Goal: Communication & Community: Answer question/provide support

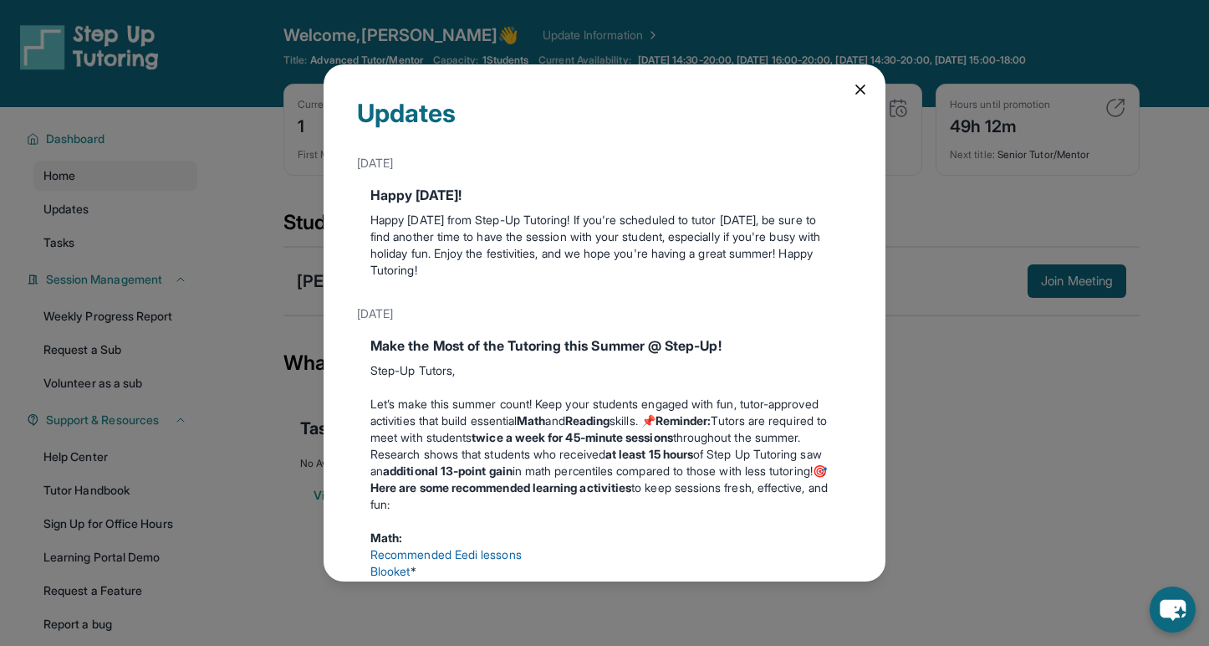
click at [856, 88] on icon at bounding box center [860, 89] width 17 height 17
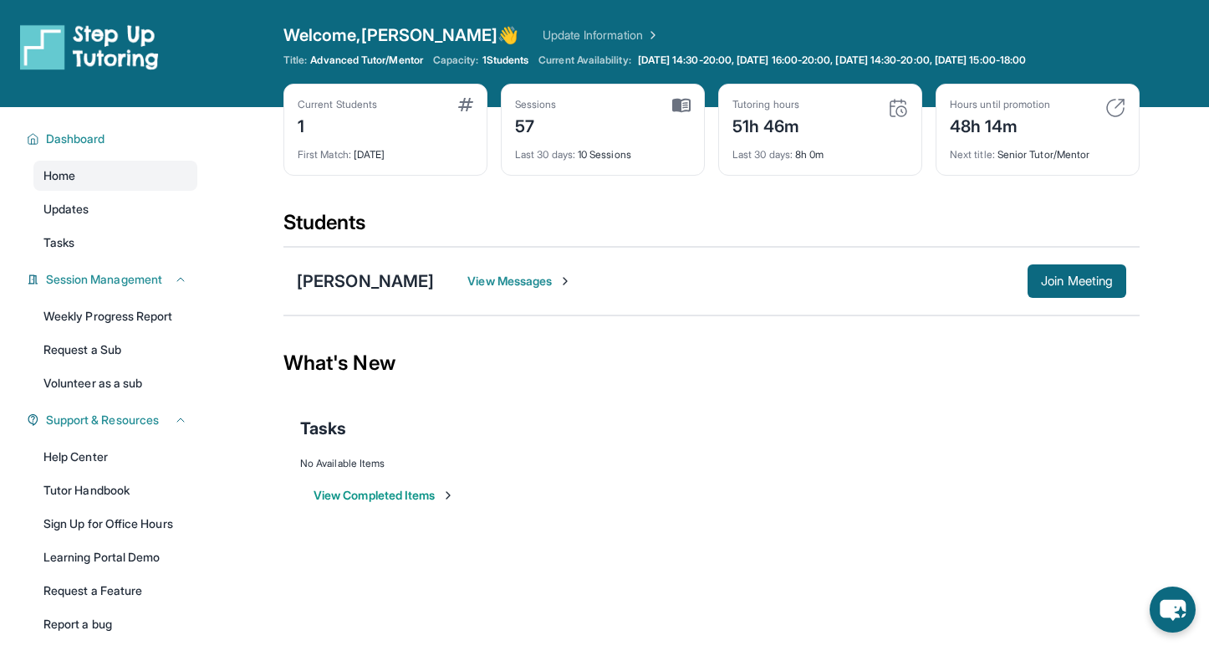
click at [789, 126] on div "51h 46m" at bounding box center [767, 124] width 68 height 27
click at [362, 151] on div "First Match : [DATE]" at bounding box center [386, 149] width 176 height 23
click at [466, 97] on div "Current Students 1 First Match : [DATE]" at bounding box center [385, 130] width 204 height 92
click at [355, 102] on div "Current Students" at bounding box center [337, 104] width 79 height 13
click at [524, 130] on div "57" at bounding box center [536, 124] width 42 height 27
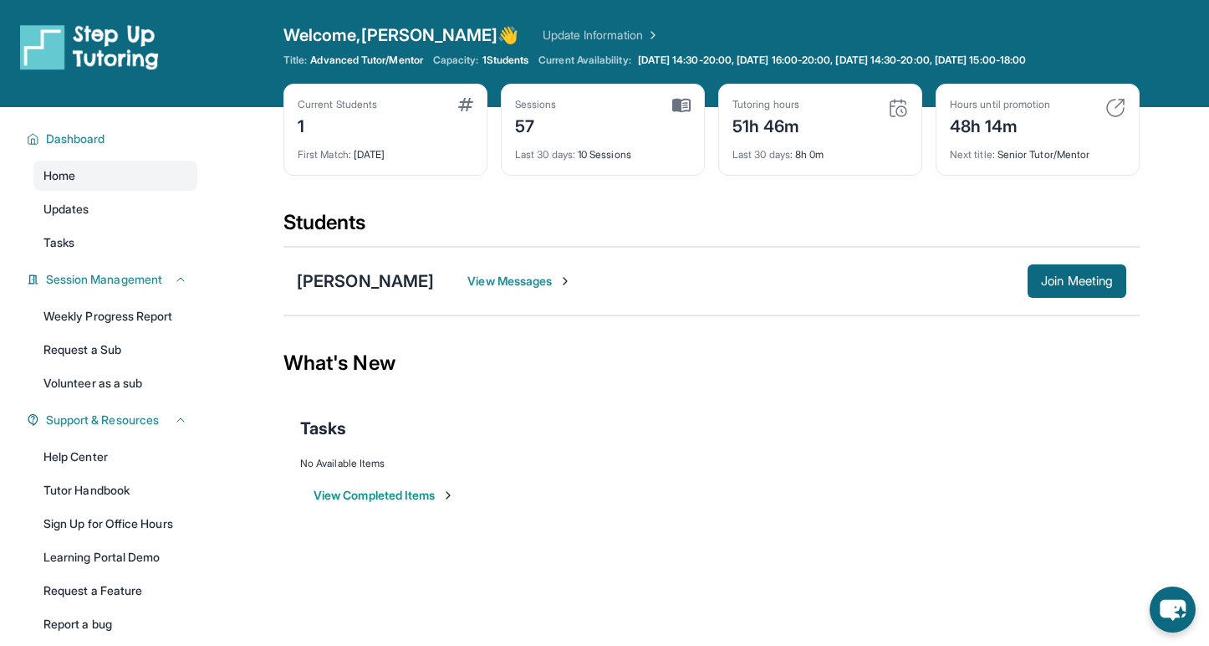
click at [533, 157] on span "Last 30 days :" at bounding box center [545, 154] width 60 height 13
click at [467, 284] on span "View Messages" at bounding box center [519, 281] width 105 height 17
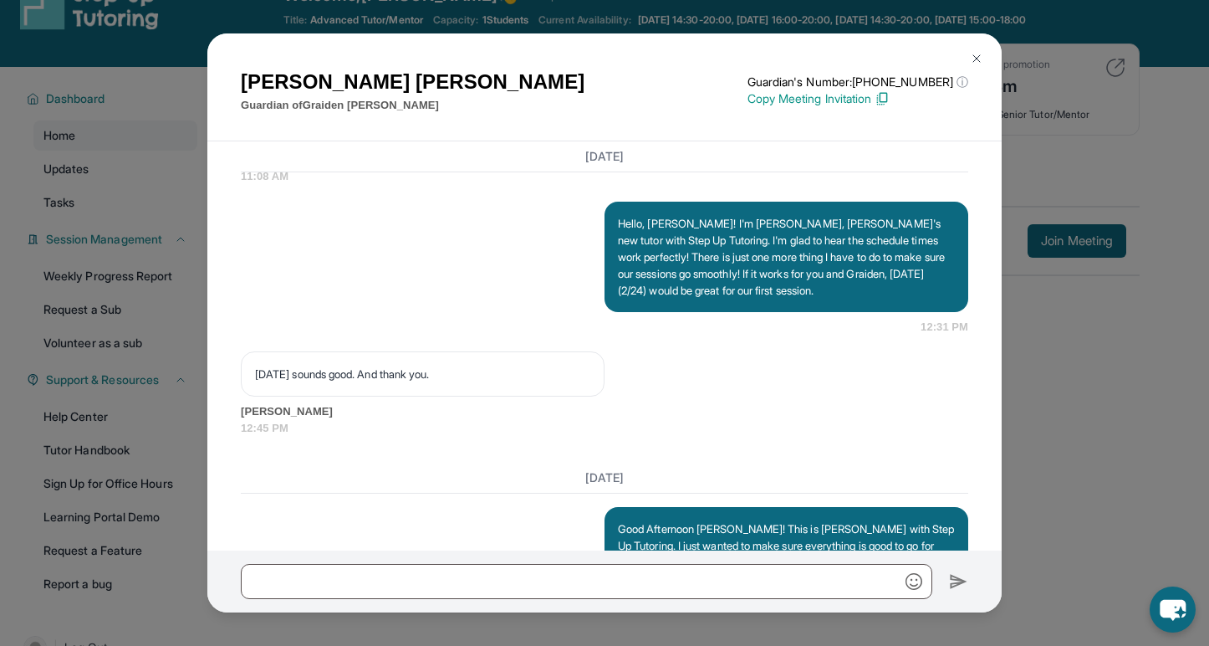
scroll to position [1056, 0]
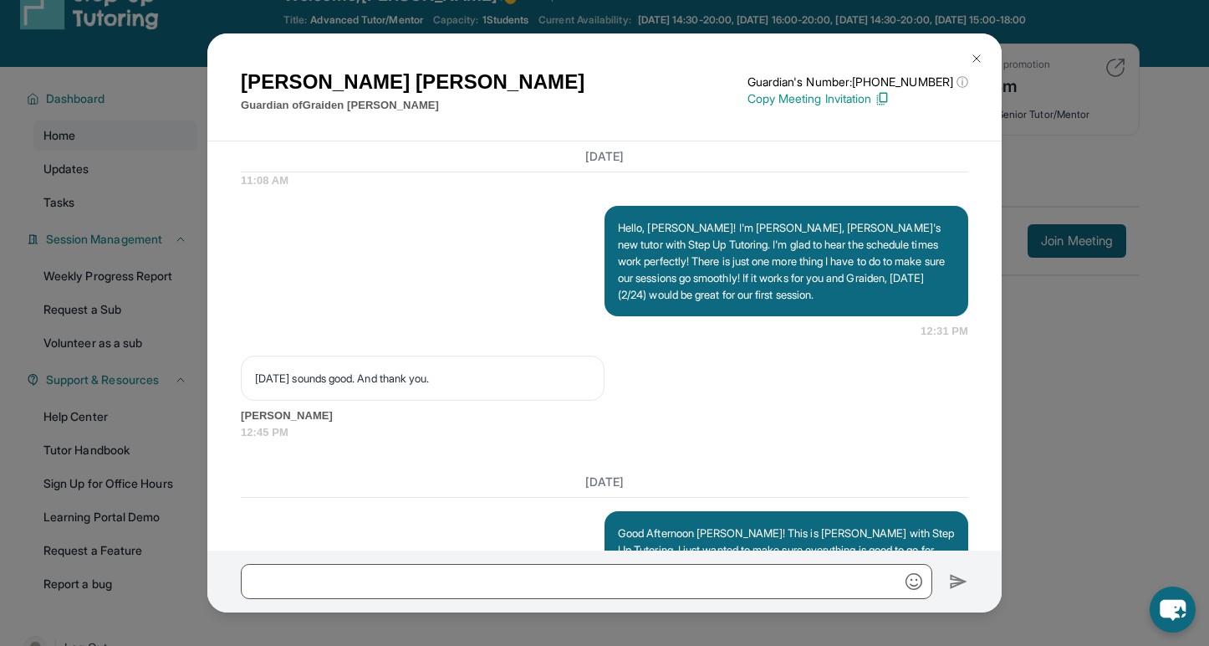
click at [1063, 407] on div "[PERSON_NAME] Guardian of [PERSON_NAME] Guardian's Number: [PHONE_NUMBER] ⓘ Thi…" at bounding box center [604, 323] width 1209 height 646
